Goal: Task Accomplishment & Management: Manage account settings

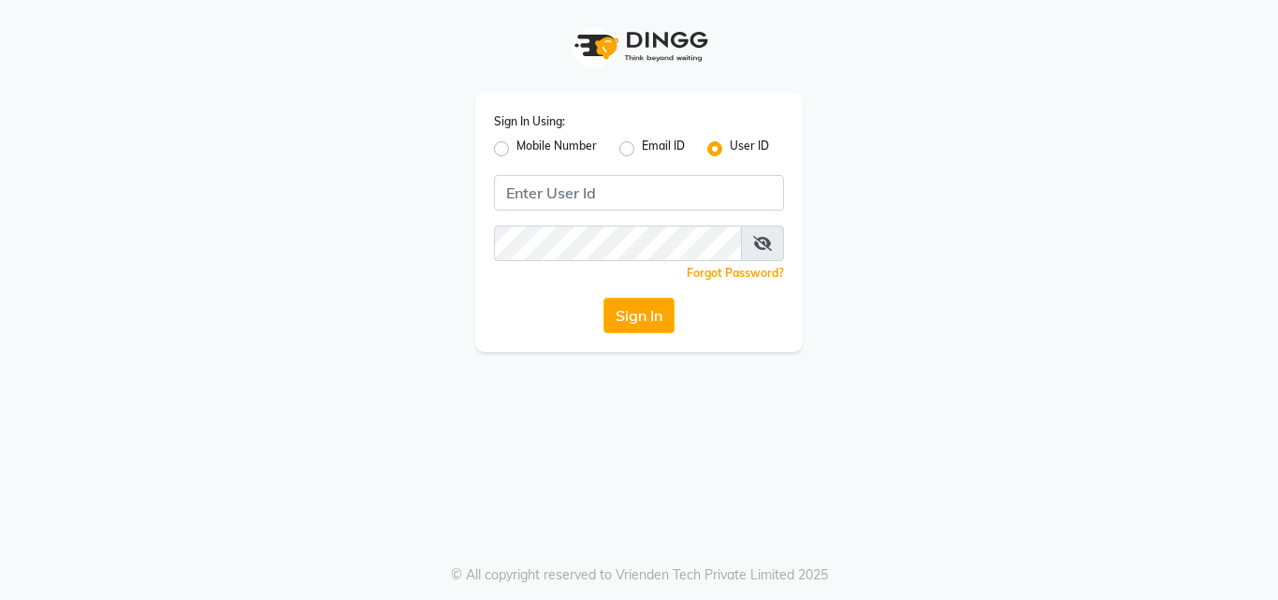
drag, startPoint x: 500, startPoint y: 149, endPoint x: 576, endPoint y: 173, distance: 79.6
click at [516, 149] on label "Mobile Number" at bounding box center [556, 149] width 80 height 22
click at [516, 149] on input "Mobile Number" at bounding box center [522, 144] width 12 height 12
radio input "true"
radio input "false"
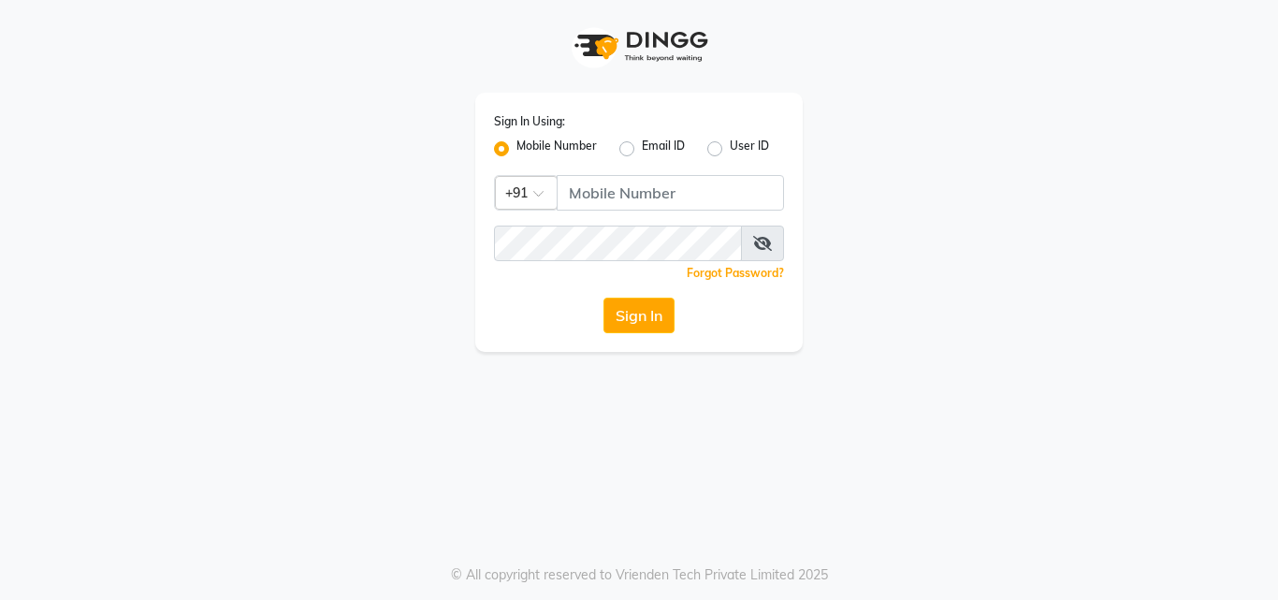
click at [655, 211] on div "Sign In Using: Mobile Number Email ID User ID Country Code × +91 Remember me Fo…" at bounding box center [638, 222] width 327 height 259
click at [657, 195] on input "Username" at bounding box center [670, 193] width 227 height 36
type input "7433993366"
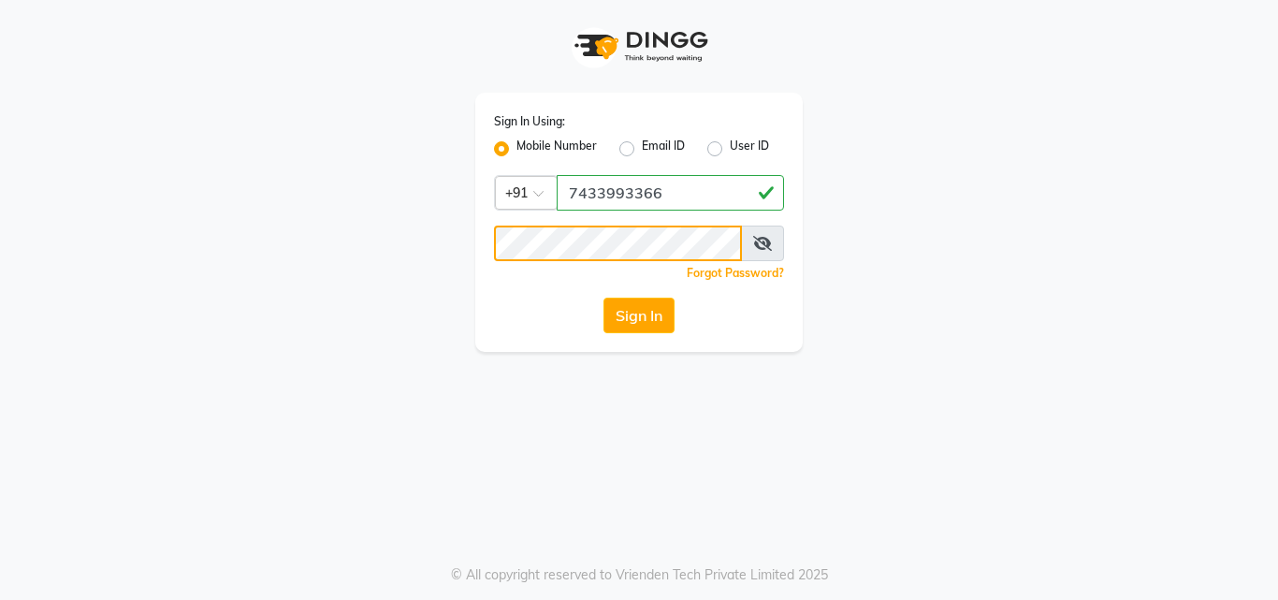
click at [603, 297] on button "Sign In" at bounding box center [638, 315] width 71 height 36
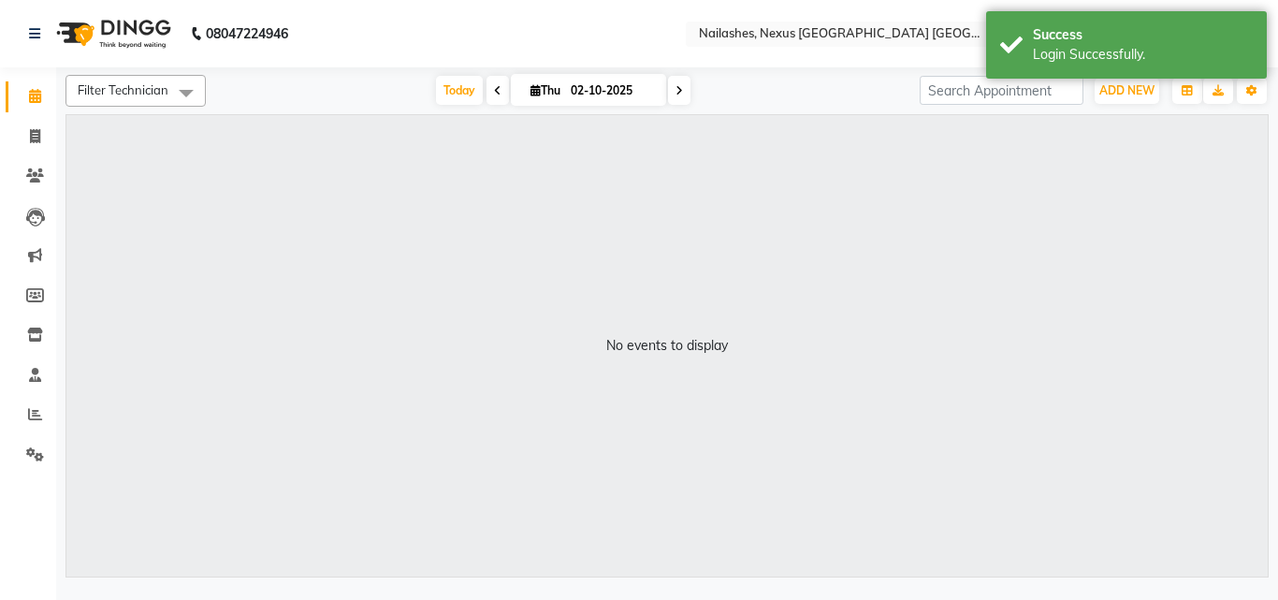
select select "en"
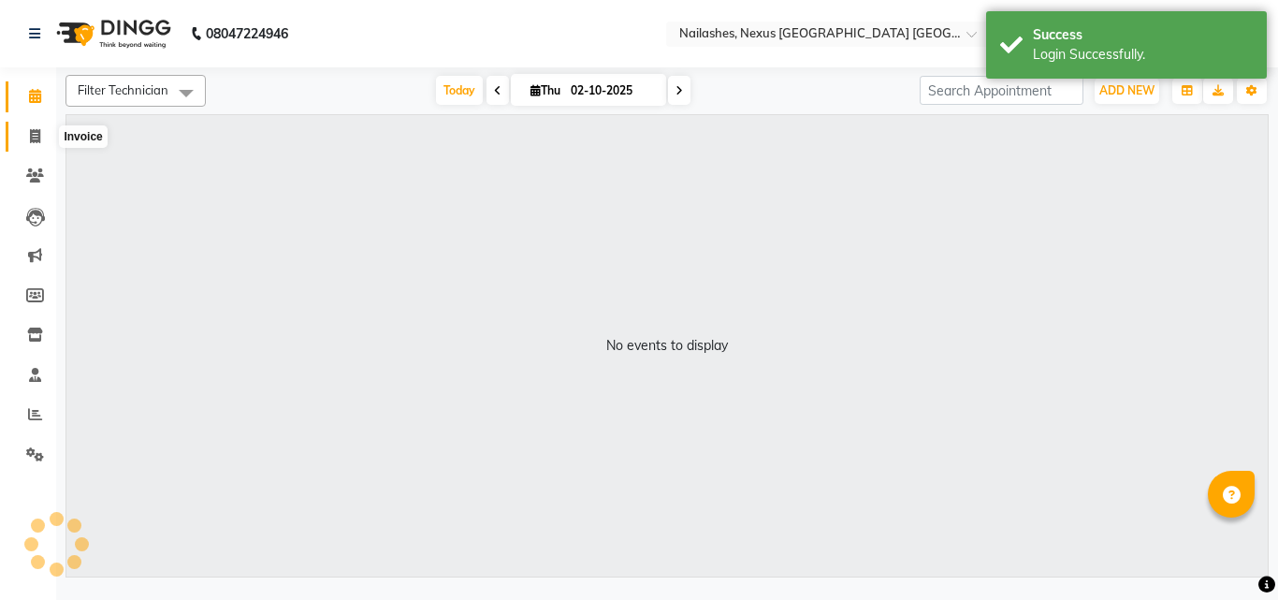
click at [27, 136] on span at bounding box center [35, 137] width 33 height 22
select select "service"
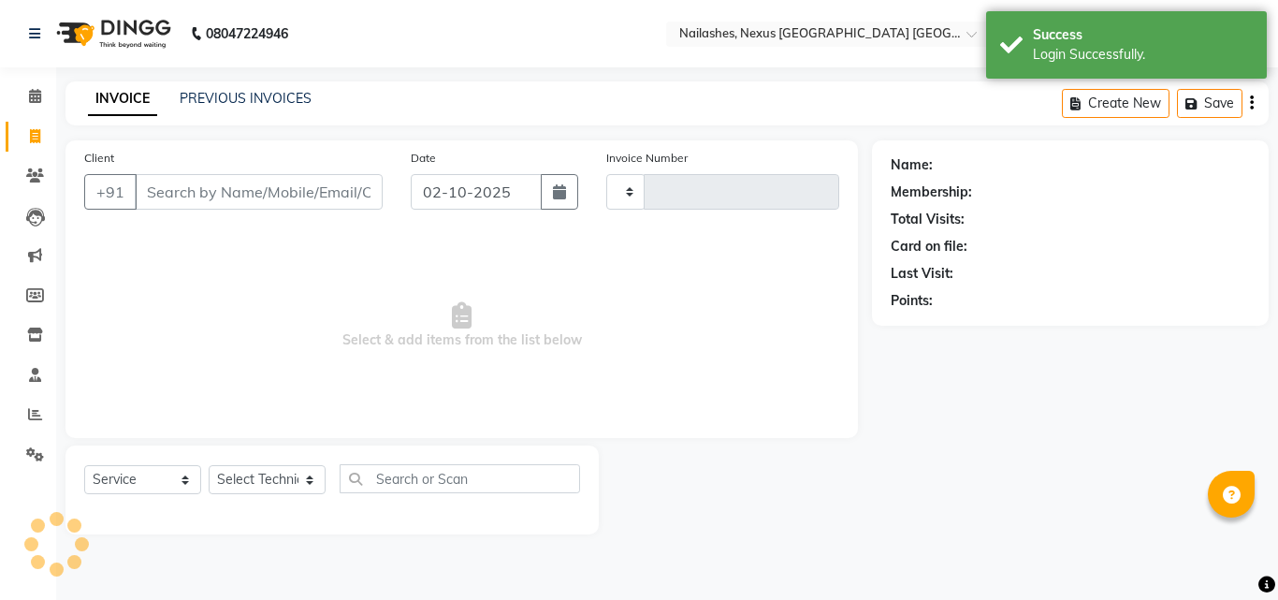
type input "1238"
select select "4606"
click at [241, 97] on link "PREVIOUS INVOICES" at bounding box center [246, 98] width 132 height 17
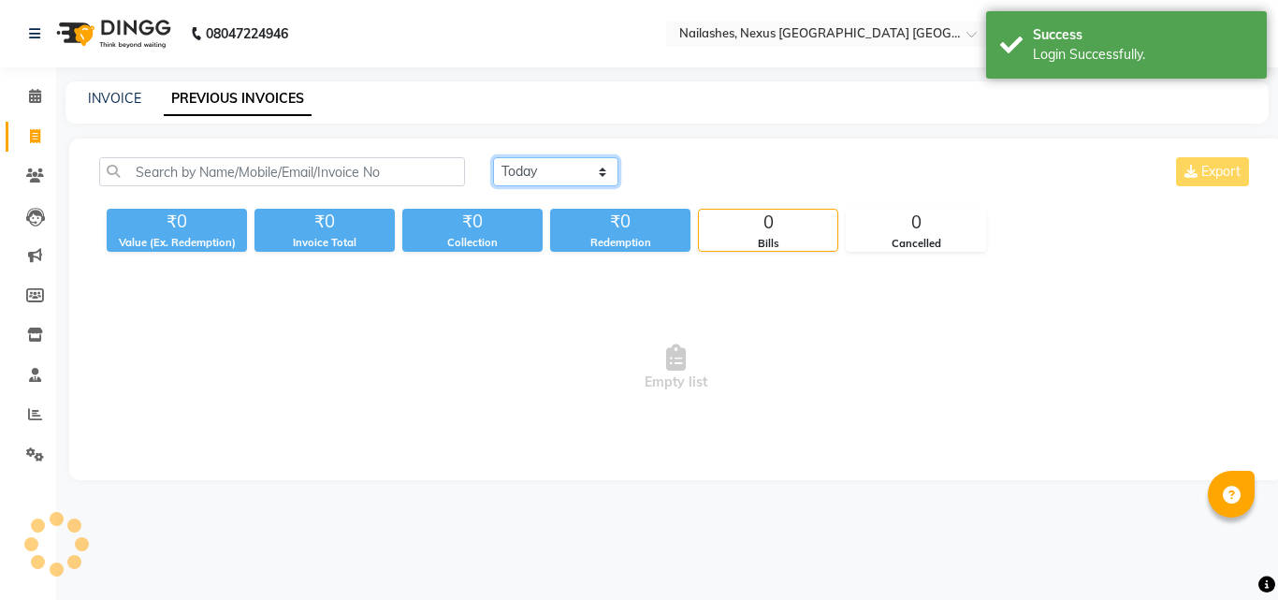
click at [537, 176] on select "[DATE] [DATE] Custom Range" at bounding box center [555, 171] width 125 height 29
click at [493, 157] on select "[DATE] [DATE] Custom Range" at bounding box center [555, 171] width 125 height 29
drag, startPoint x: 549, startPoint y: 166, endPoint x: 559, endPoint y: 184, distance: 21.4
click at [549, 166] on select "[DATE] [DATE] Custom Range" at bounding box center [555, 171] width 125 height 29
select select "range"
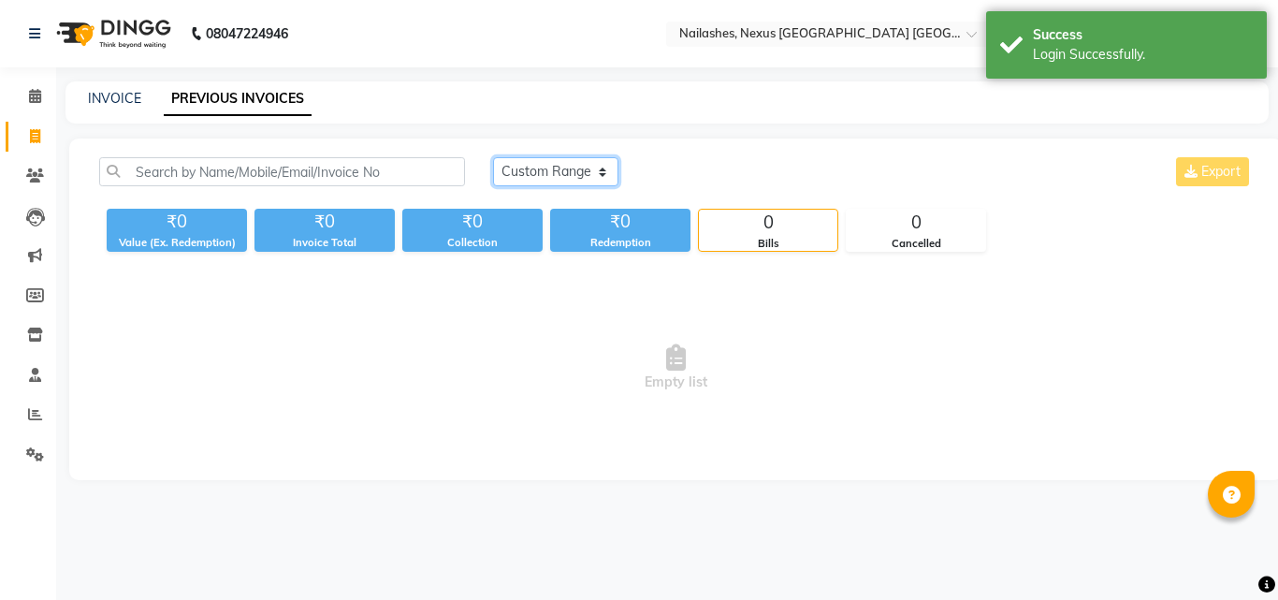
click at [493, 157] on select "[DATE] [DATE] Custom Range" at bounding box center [555, 171] width 125 height 29
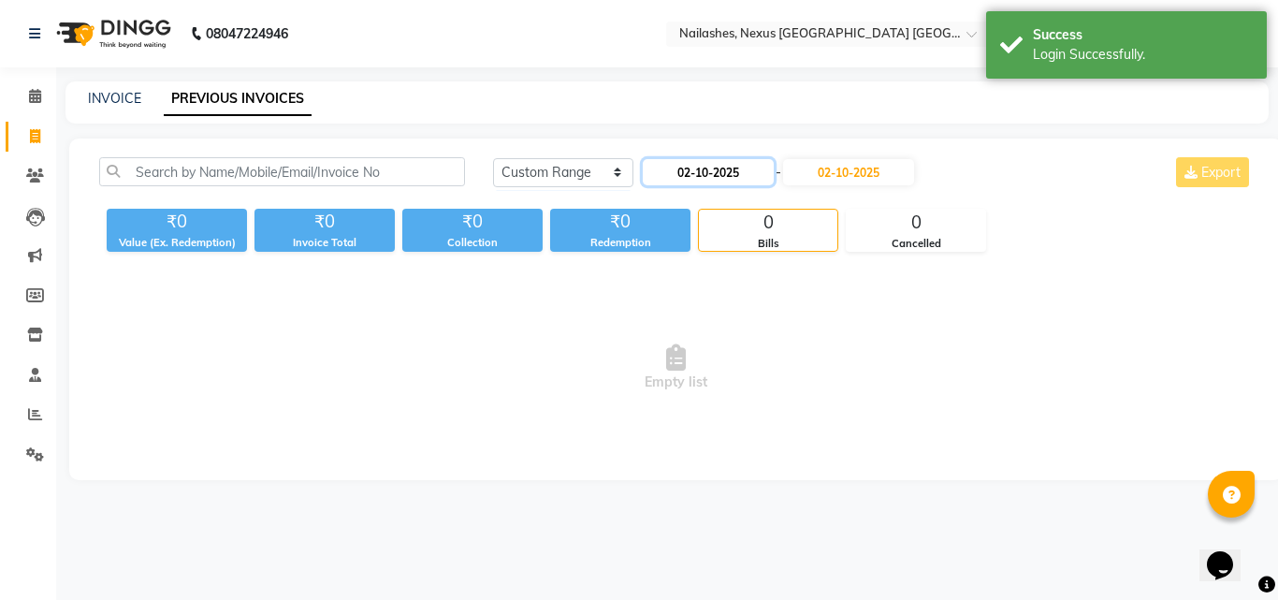
click at [706, 170] on input "02-10-2025" at bounding box center [708, 172] width 131 height 26
select select "10"
select select "2025"
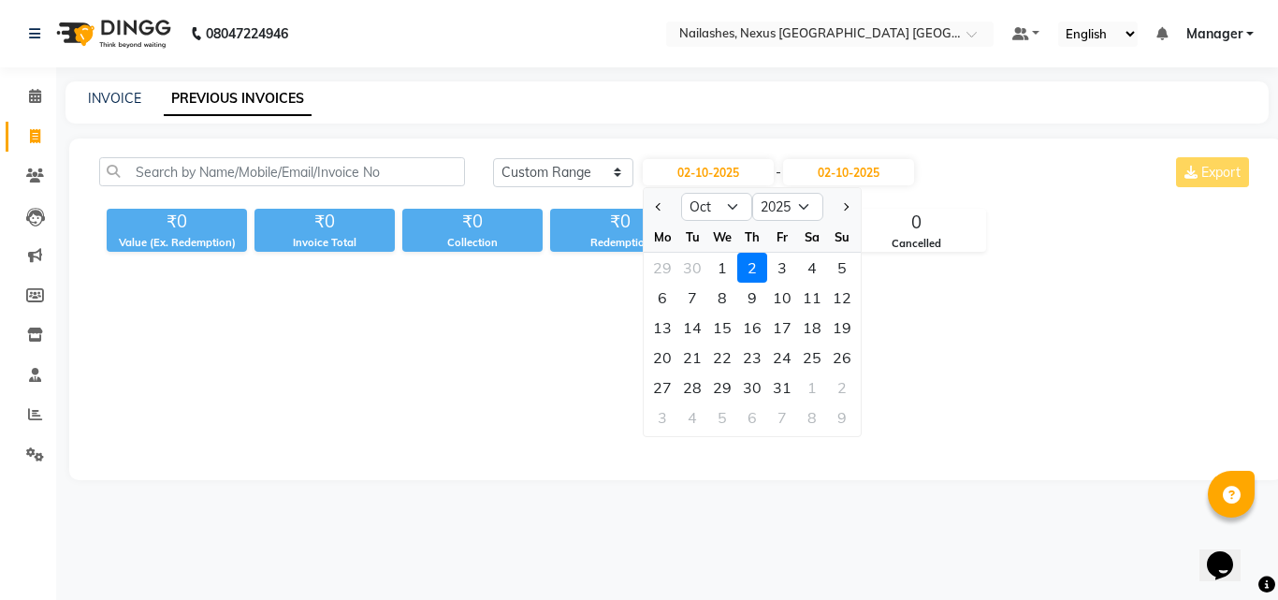
drag, startPoint x: 659, startPoint y: 204, endPoint x: 708, endPoint y: 233, distance: 57.4
click at [660, 204] on span "Previous month" at bounding box center [659, 206] width 7 height 7
select select "9"
click at [658, 262] on div "1" at bounding box center [662, 268] width 30 height 30
type input "01-09-2025"
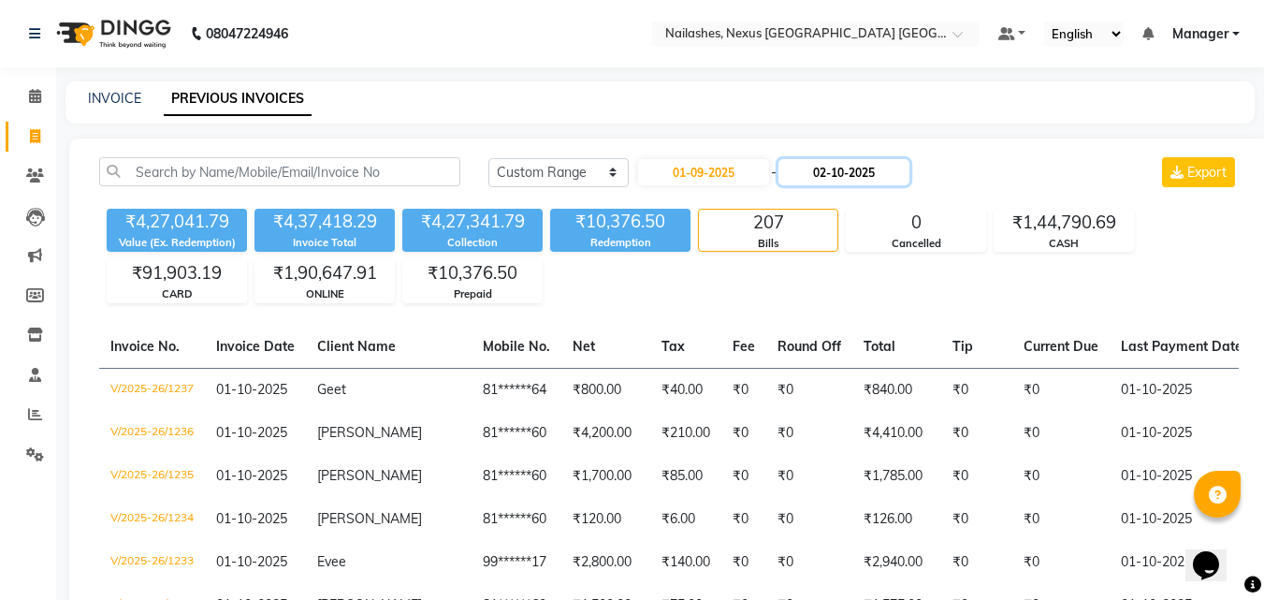
click at [894, 172] on input "02-10-2025" at bounding box center [843, 172] width 131 height 26
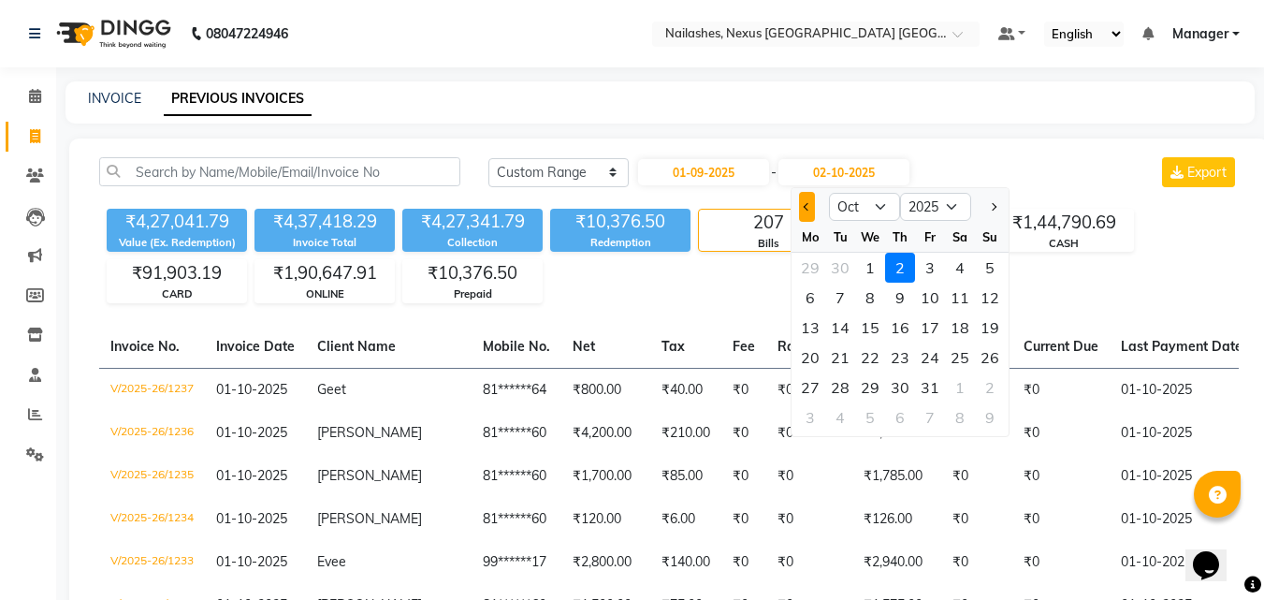
click at [812, 203] on button "Previous month" at bounding box center [807, 207] width 16 height 30
select select "9"
click at [838, 388] on div "30" at bounding box center [840, 387] width 30 height 30
type input "[DATE]"
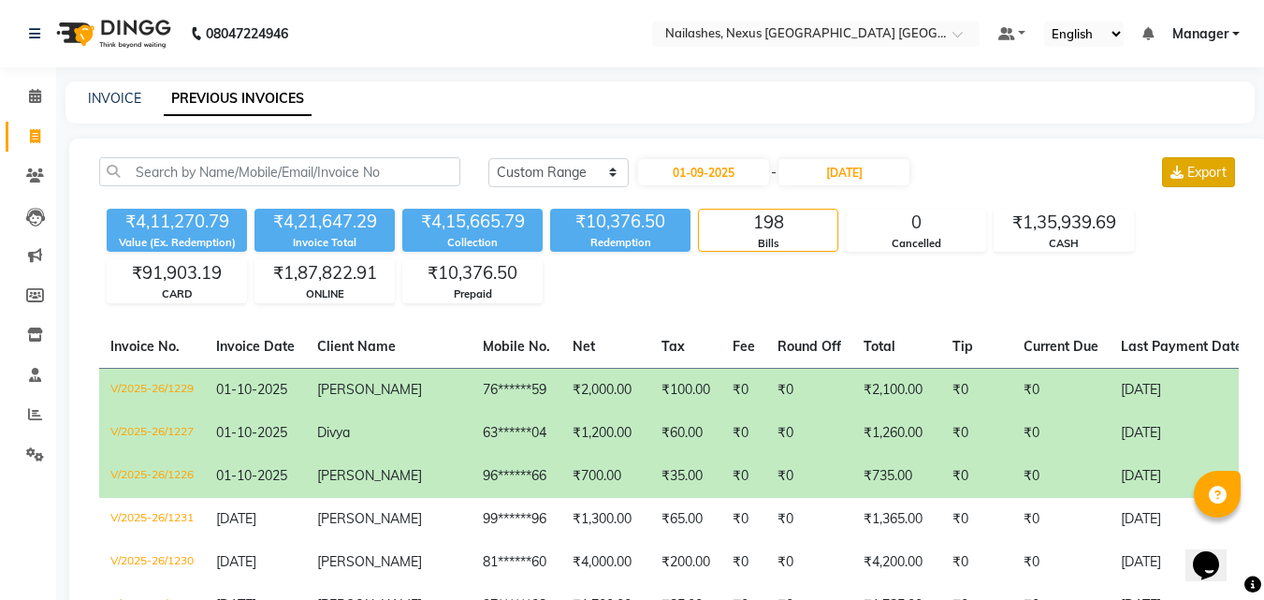
click at [1203, 169] on span "Export" at bounding box center [1206, 172] width 39 height 17
click at [1211, 31] on span "Manager" at bounding box center [1200, 34] width 56 height 20
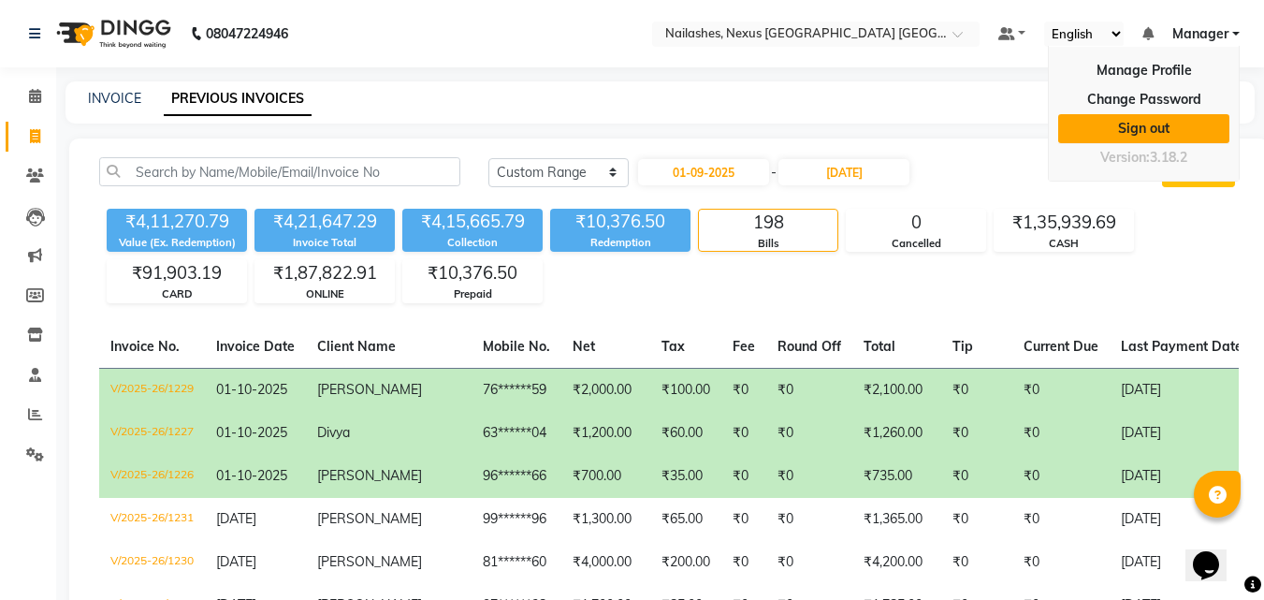
click at [1148, 131] on link "Sign out" at bounding box center [1143, 128] width 171 height 29
